Goal: Task Accomplishment & Management: Complete application form

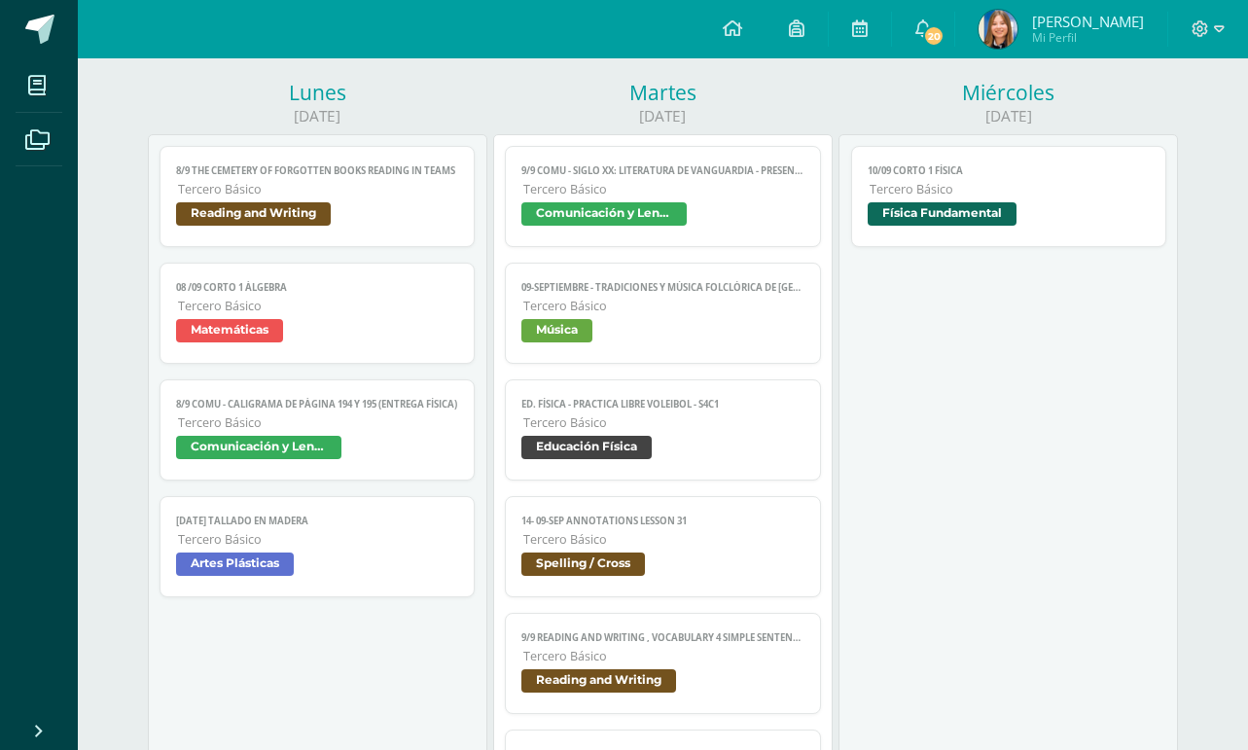
scroll to position [228, 0]
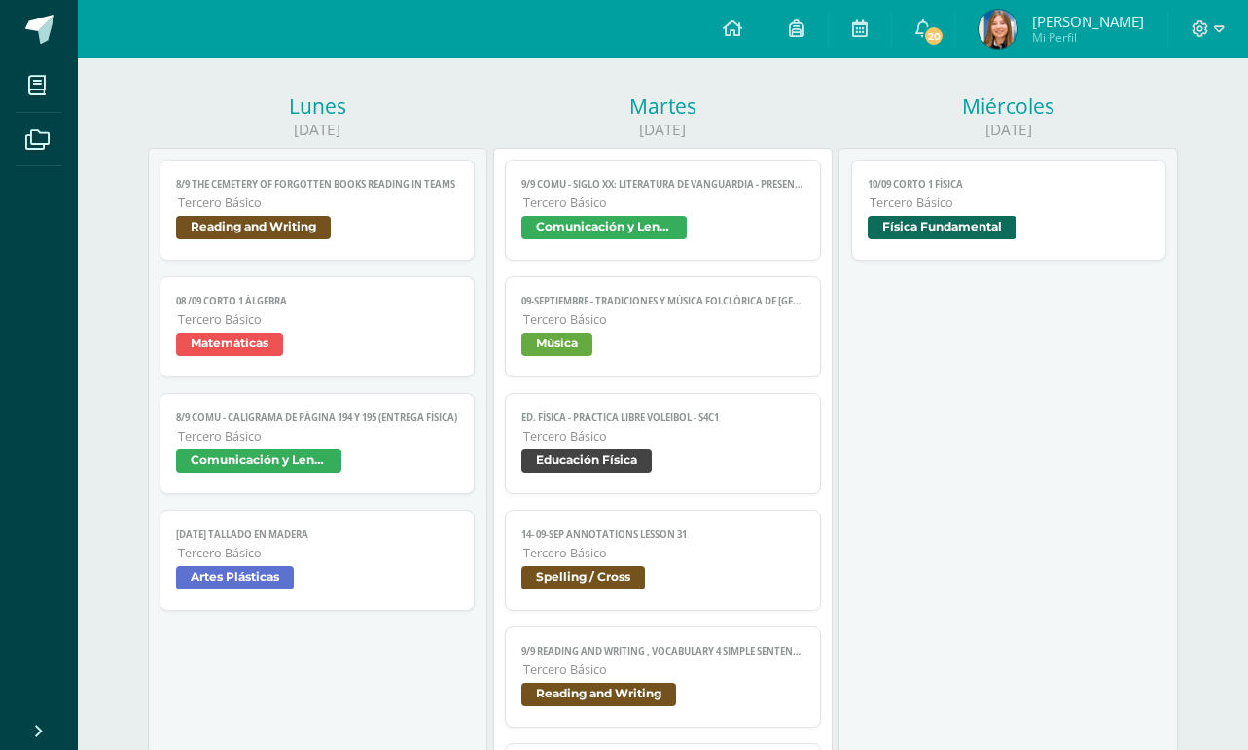
click at [764, 194] on span "Tercero Básico" at bounding box center [663, 202] width 281 height 17
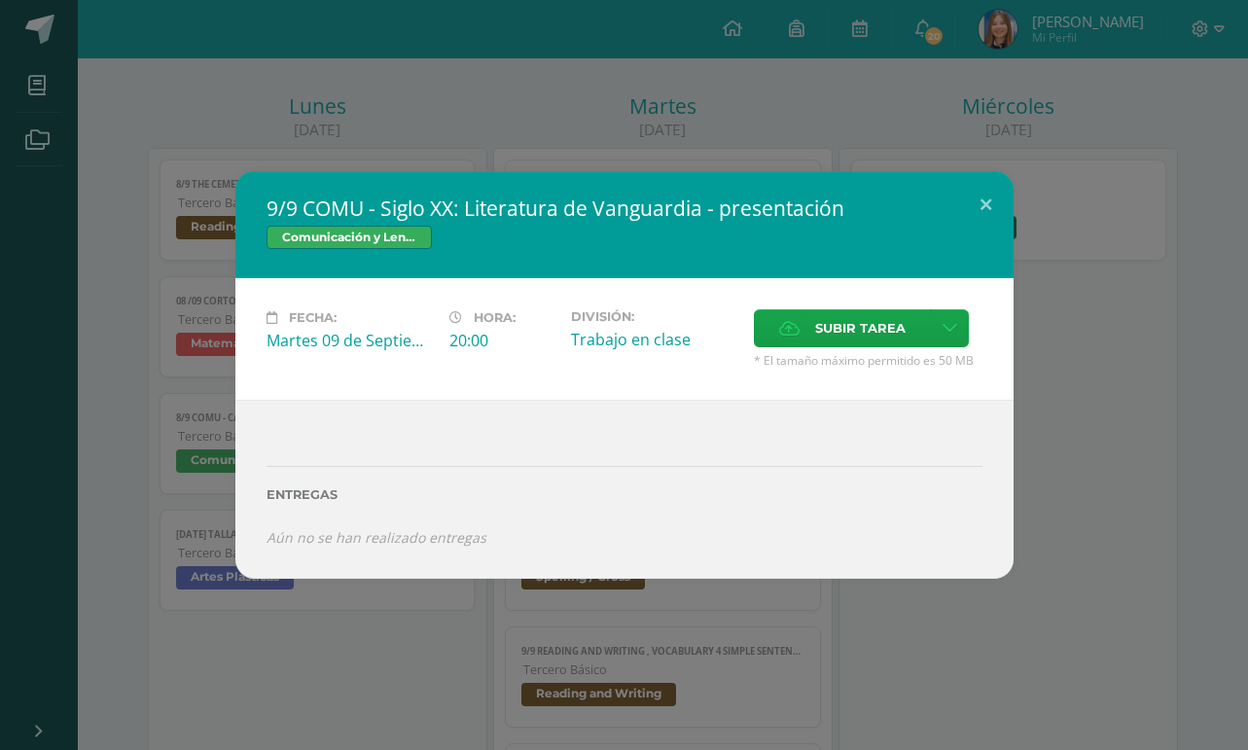
click at [667, 64] on div "9/9 COMU - Siglo XX: Literatura de Vanguardia - presentación Comunicación y Len…" at bounding box center [624, 375] width 1248 height 750
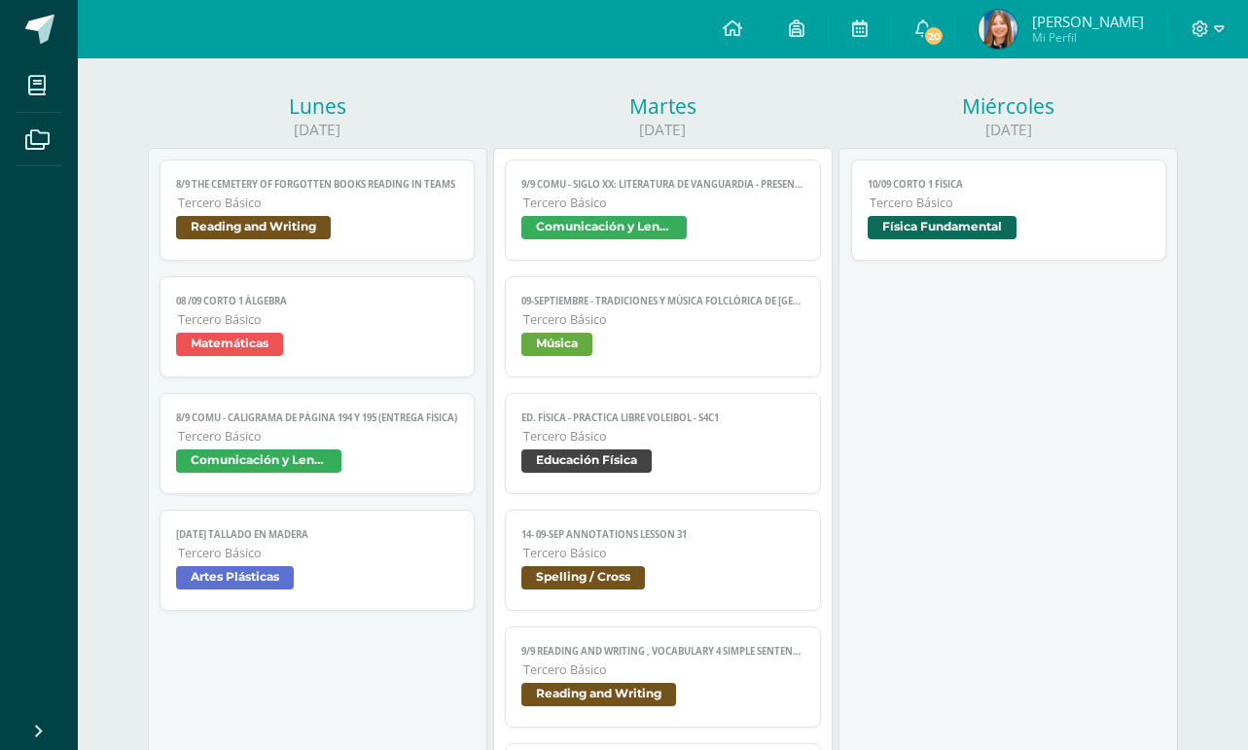
click at [667, 64] on div "9/9 COMU - Siglo XX: Literatura de Vanguardia - presentación Comunicación y Len…" at bounding box center [624, 375] width 1248 height 750
click at [331, 194] on span "Tercero Básico" at bounding box center [318, 202] width 281 height 17
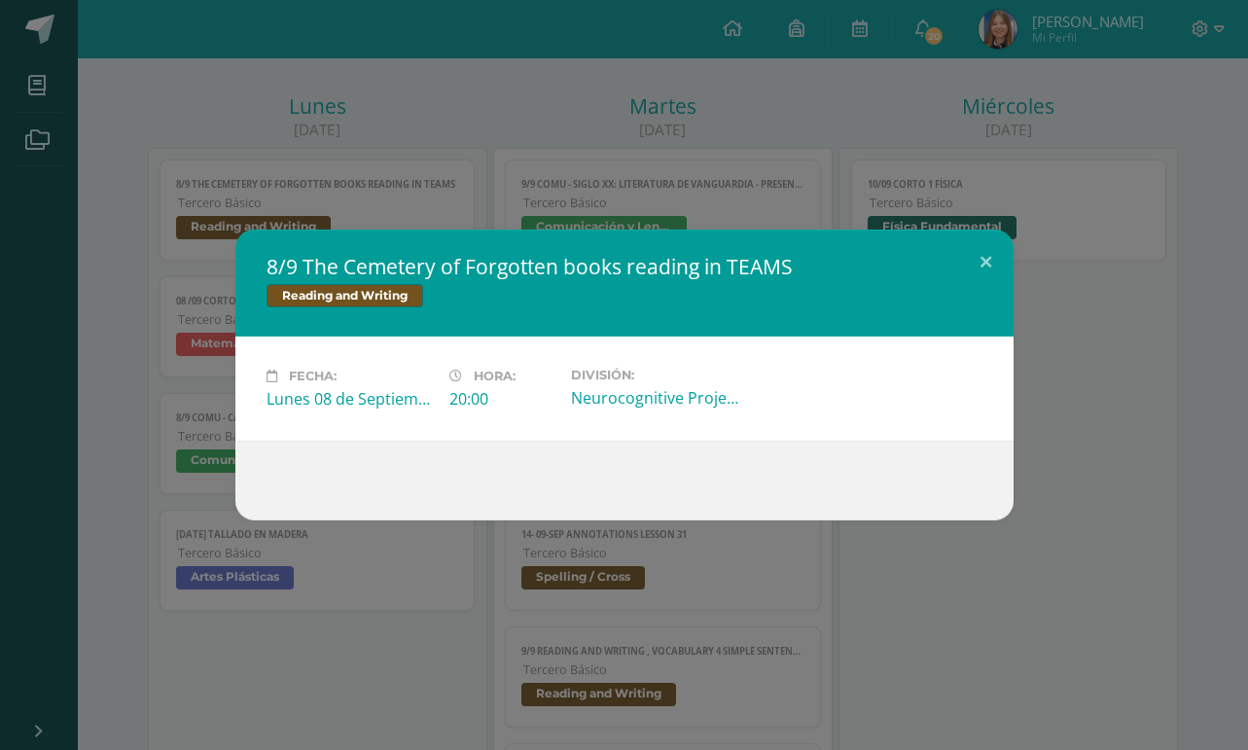
click at [443, 152] on div "8/9 The Cemetery of Forgotten books reading in TEAMS Reading and Writing Fecha:…" at bounding box center [624, 375] width 1248 height 750
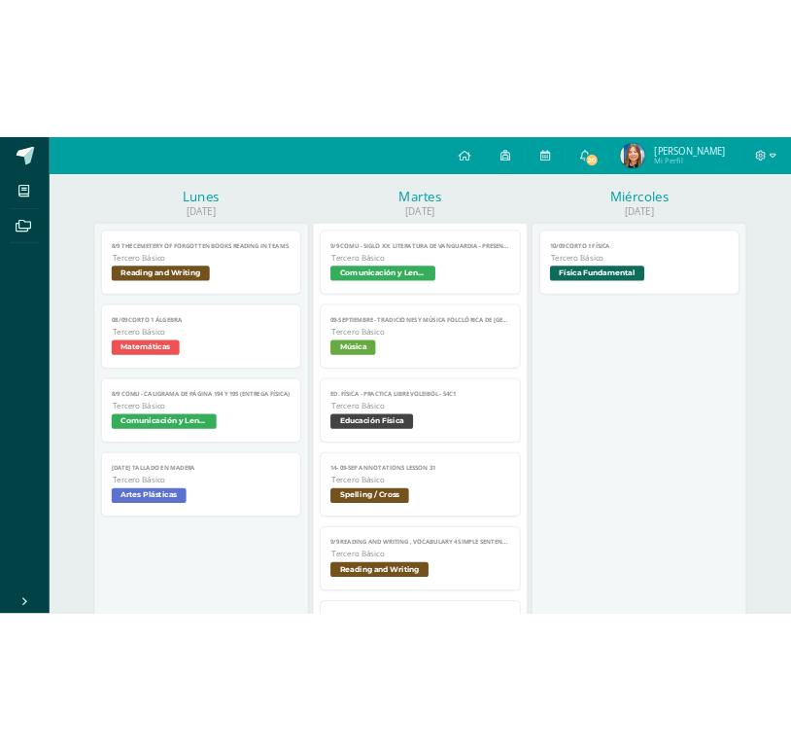
scroll to position [242, 0]
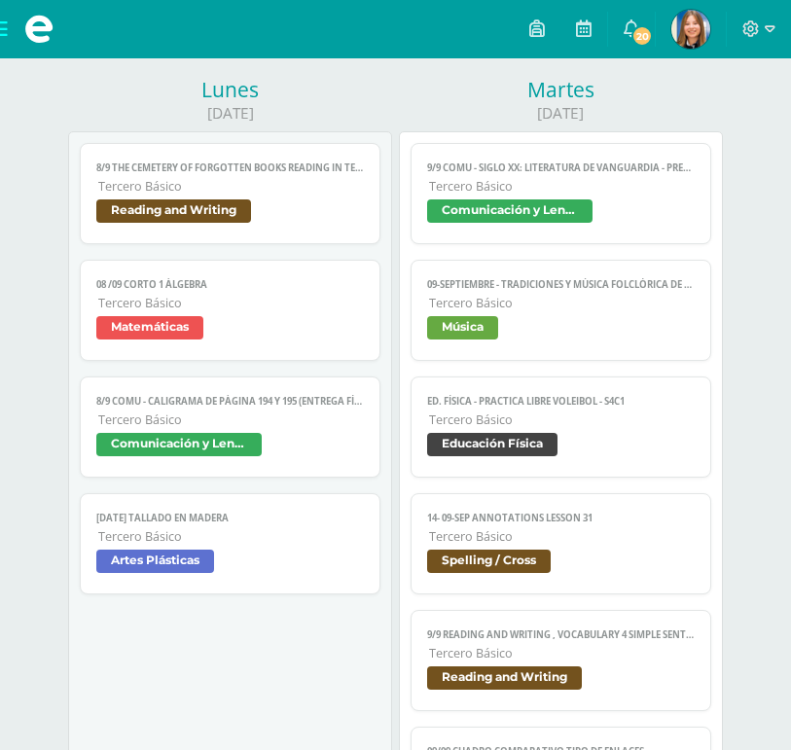
click at [567, 161] on span "9/9 COMU - Siglo XX: Literatura de Vanguardia - presentación" at bounding box center [560, 167] width 267 height 13
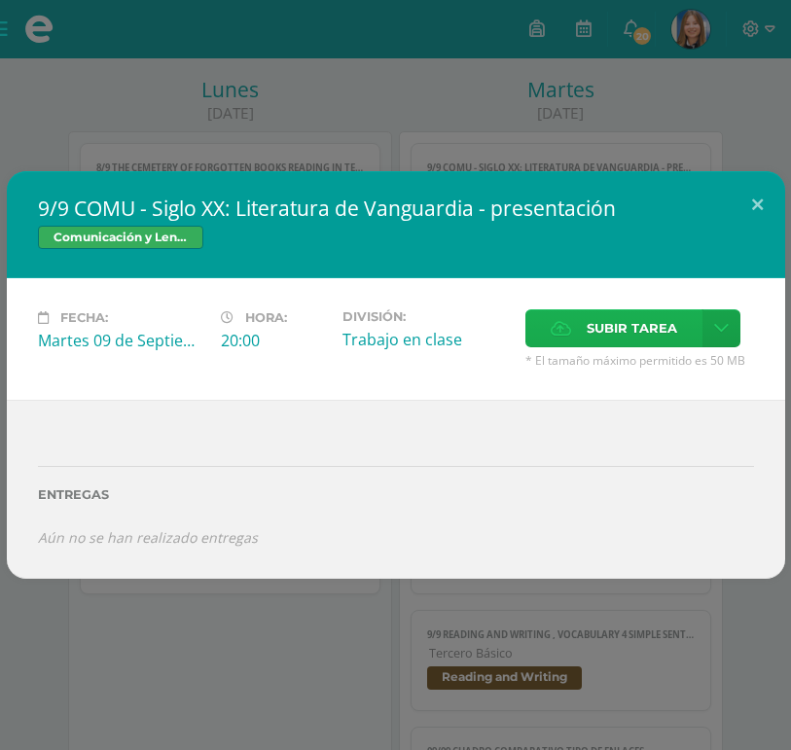
click at [564, 347] on label "Subir tarea" at bounding box center [613, 328] width 177 height 38
click at [0, 0] on input "Subir tarea" at bounding box center [0, 0] width 0 height 0
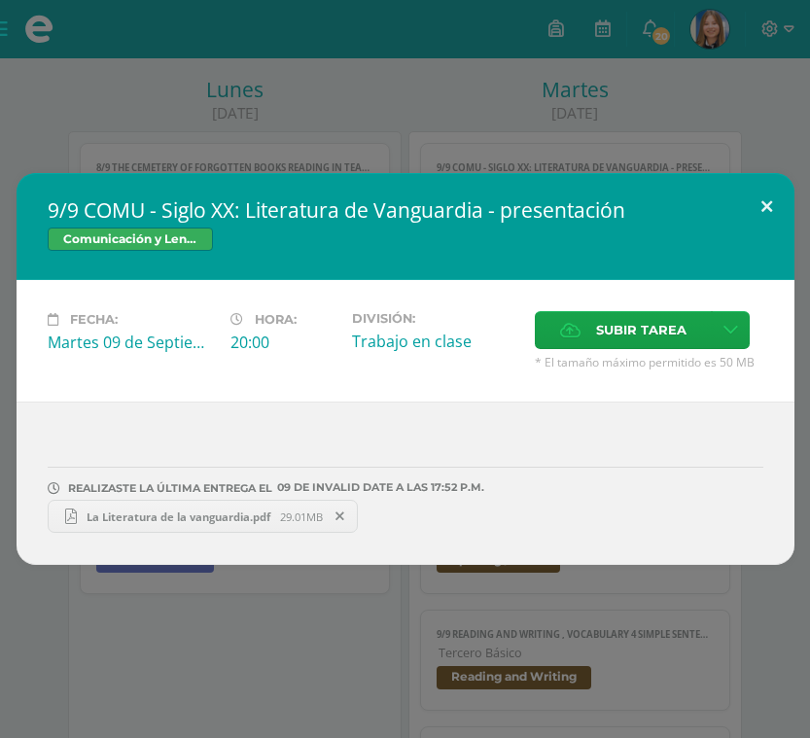
click at [778, 221] on button at bounding box center [766, 206] width 55 height 66
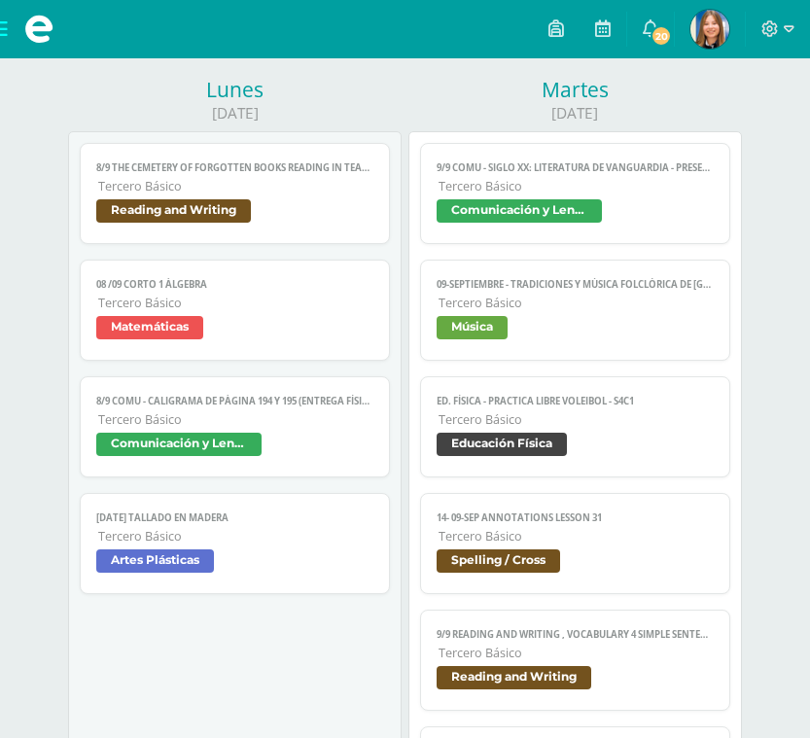
click at [550, 295] on span "Tercero Básico" at bounding box center [576, 303] width 275 height 17
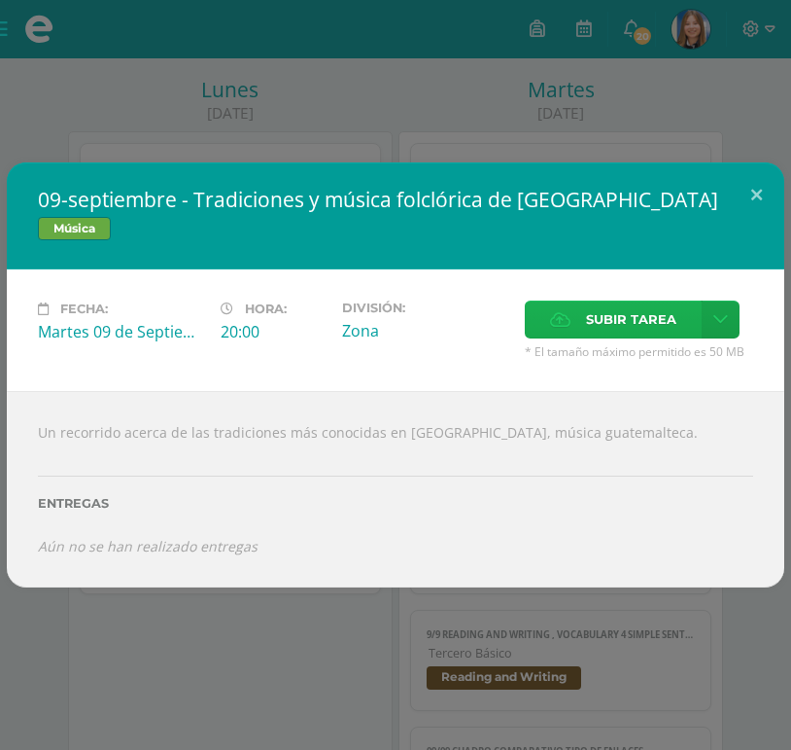
click at [534, 330] on label "Subir tarea" at bounding box center [613, 319] width 177 height 38
click at [0, 0] on input "Subir tarea" at bounding box center [0, 0] width 0 height 0
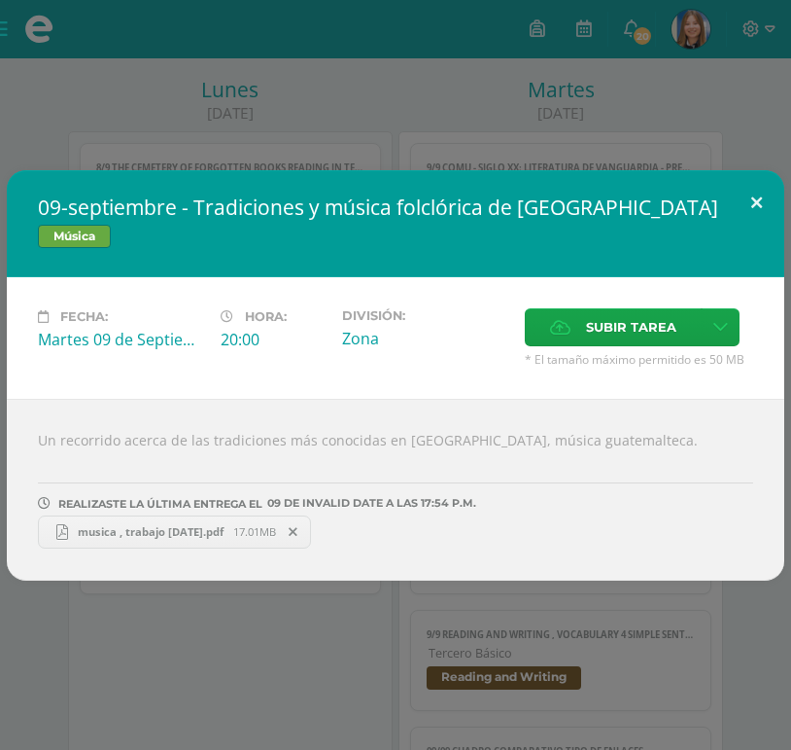
click at [759, 230] on button at bounding box center [756, 203] width 55 height 66
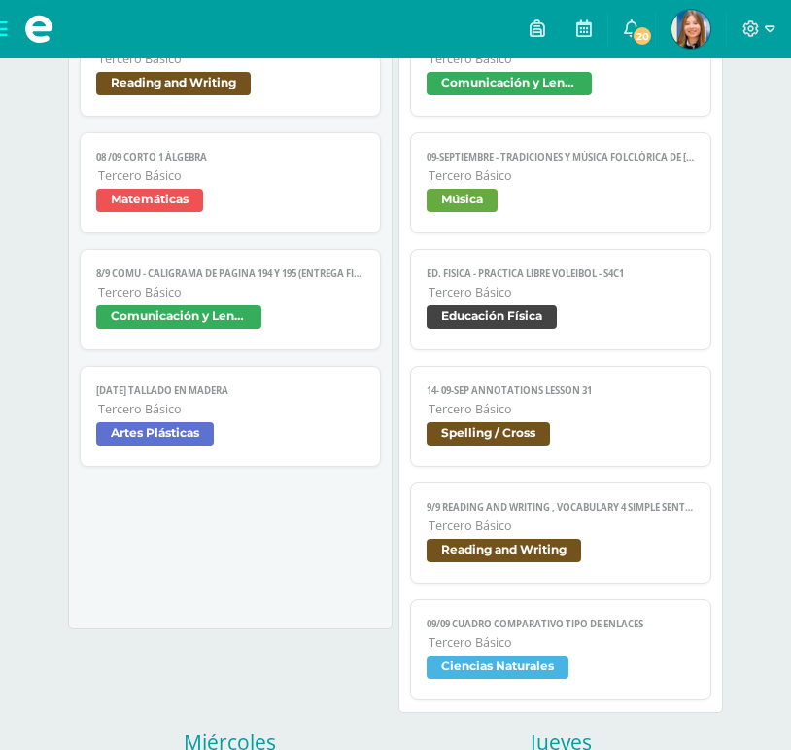
scroll to position [388, 0]
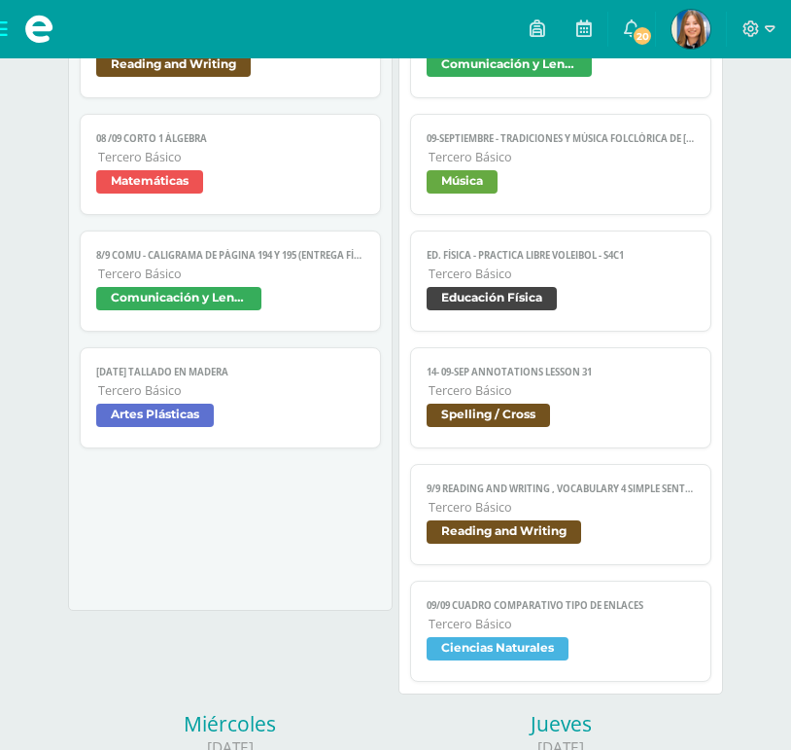
click at [579, 615] on span "Tercero Básico" at bounding box center [561, 623] width 265 height 17
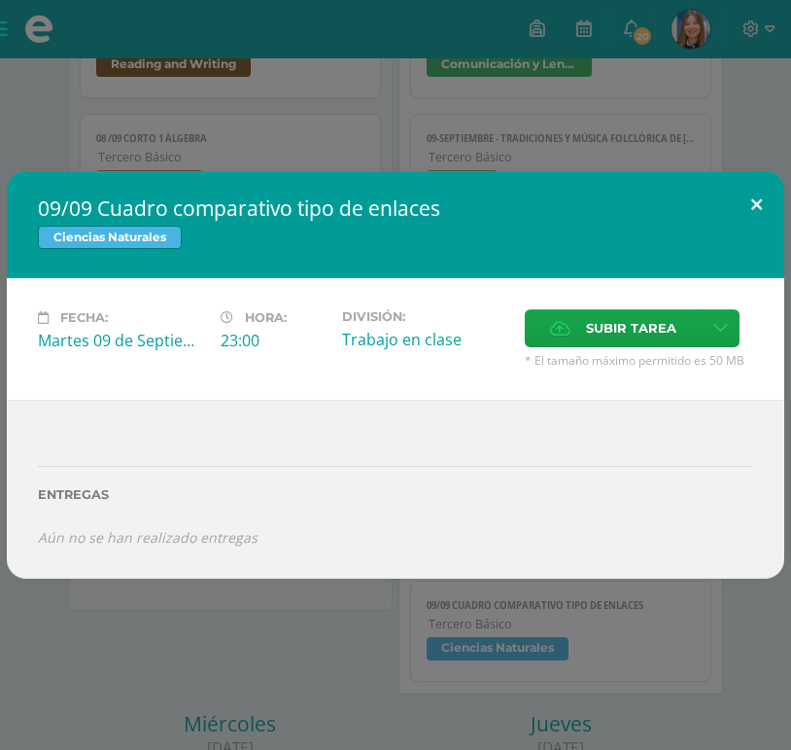
click at [756, 226] on button at bounding box center [756, 204] width 55 height 66
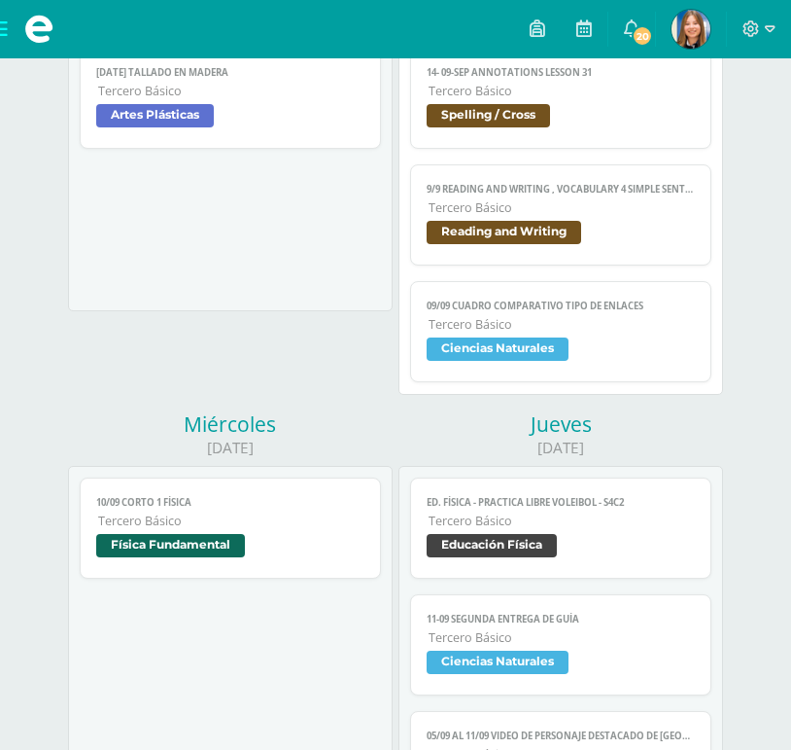
scroll to position [725, 0]
